Goal: Information Seeking & Learning: Check status

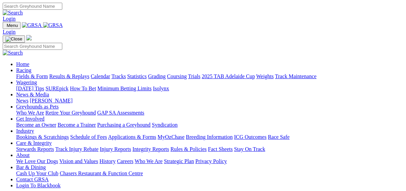
click at [17, 73] on link "Fields & Form" at bounding box center [32, 76] width 32 height 6
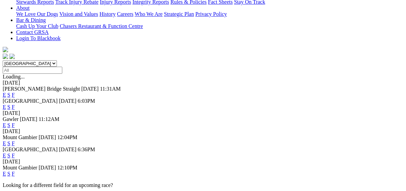
scroll to position [162, 0]
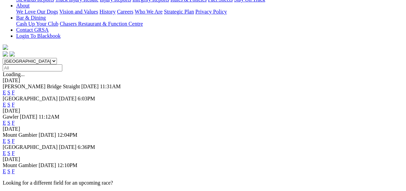
click at [15, 150] on link "F" at bounding box center [13, 153] width 3 height 6
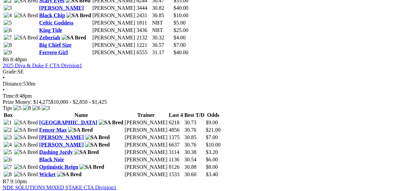
scroll to position [890, 0]
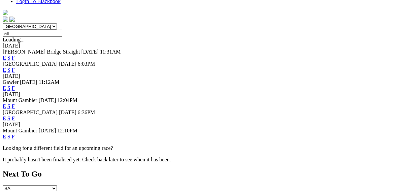
scroll to position [216, 0]
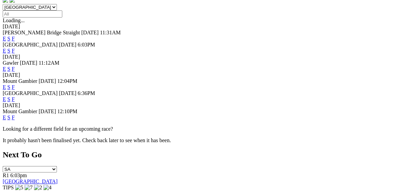
click at [6, 96] on link "E" at bounding box center [4, 99] width 3 height 6
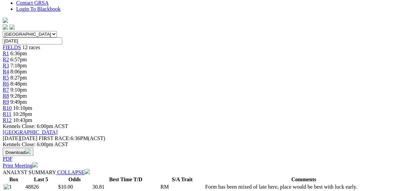
scroll to position [297, 0]
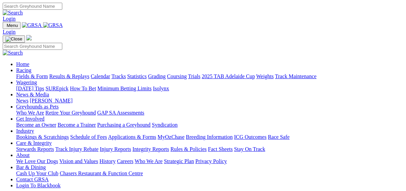
click at [77, 73] on link "Results & Replays" at bounding box center [69, 76] width 40 height 6
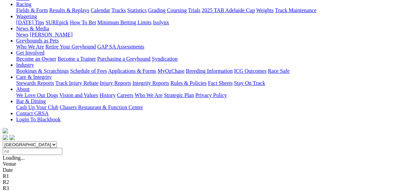
scroll to position [81, 0]
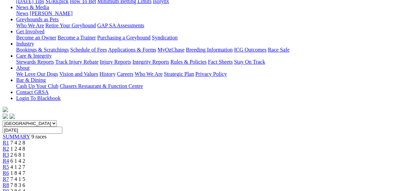
scroll to position [81, 0]
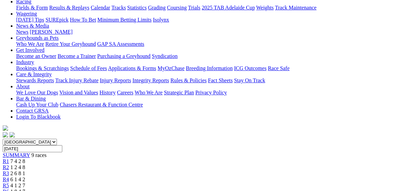
click at [9, 183] on span "R5" at bounding box center [6, 186] width 6 height 6
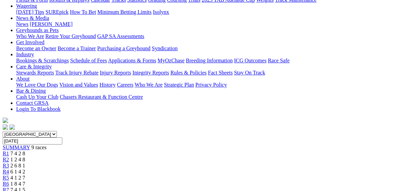
scroll to position [108, 0]
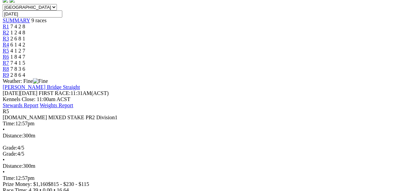
scroll to position [81, 0]
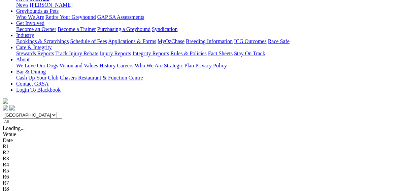
scroll to position [27, 0]
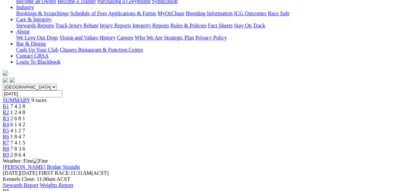
scroll to position [54, 0]
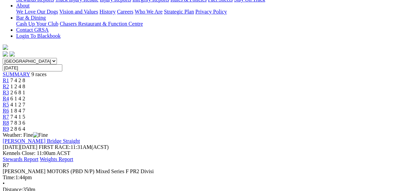
scroll to position [27, 0]
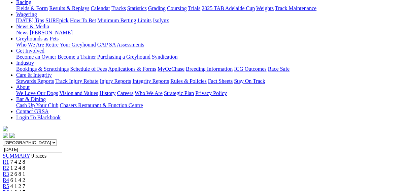
scroll to position [54, 0]
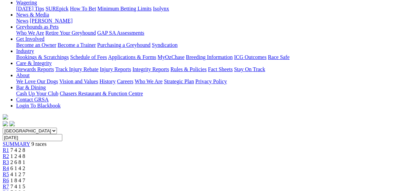
scroll to position [54, 0]
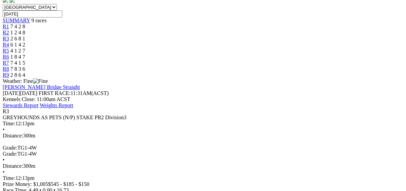
scroll to position [189, 0]
